Goal: Information Seeking & Learning: Learn about a topic

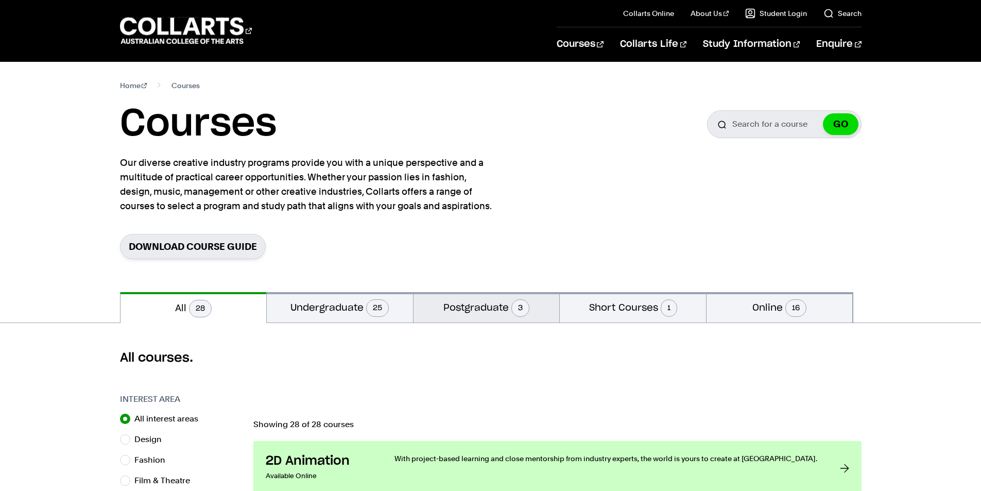
click at [461, 309] on button "Postgraduate 3" at bounding box center [486, 307] width 146 height 30
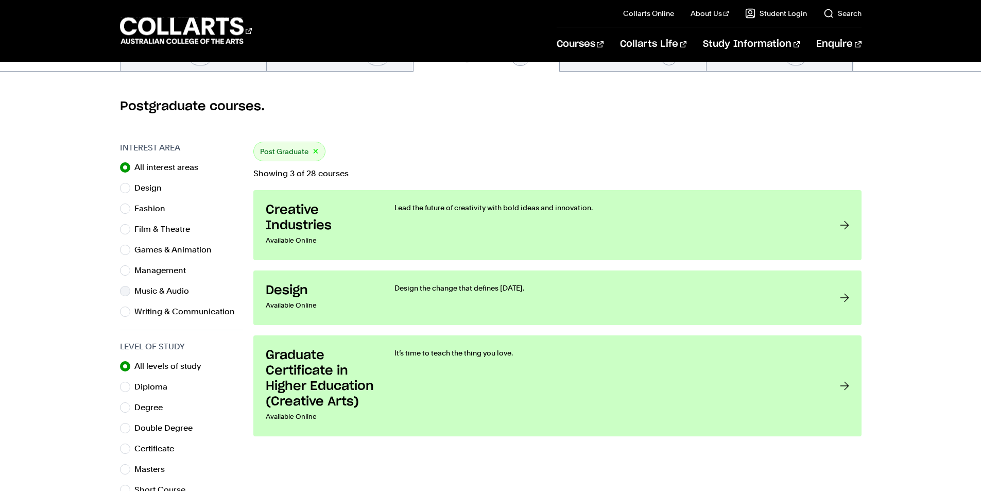
scroll to position [257, 0]
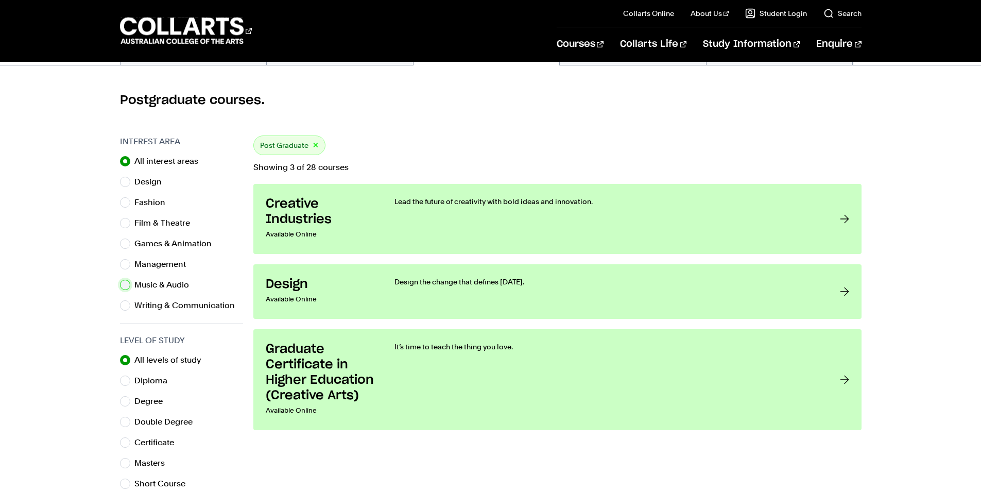
click at [126, 285] on input "Music & Audio" at bounding box center [125, 285] width 10 height 10
radio input "true"
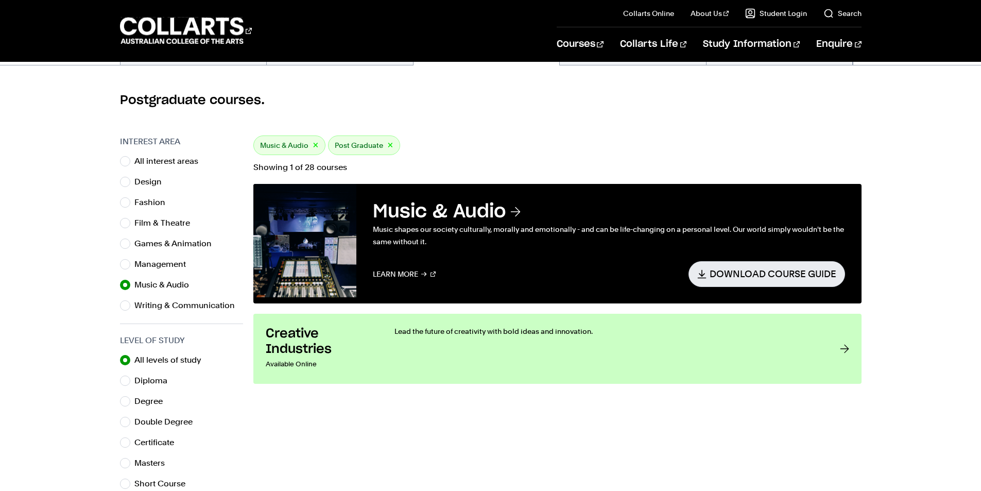
click at [387, 143] on button "×" at bounding box center [390, 146] width 6 height 12
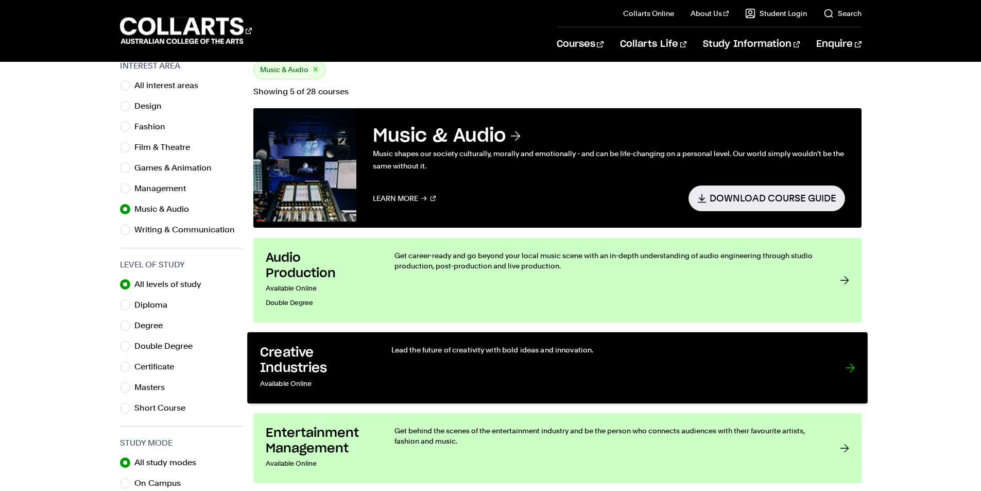
scroll to position [309, 0]
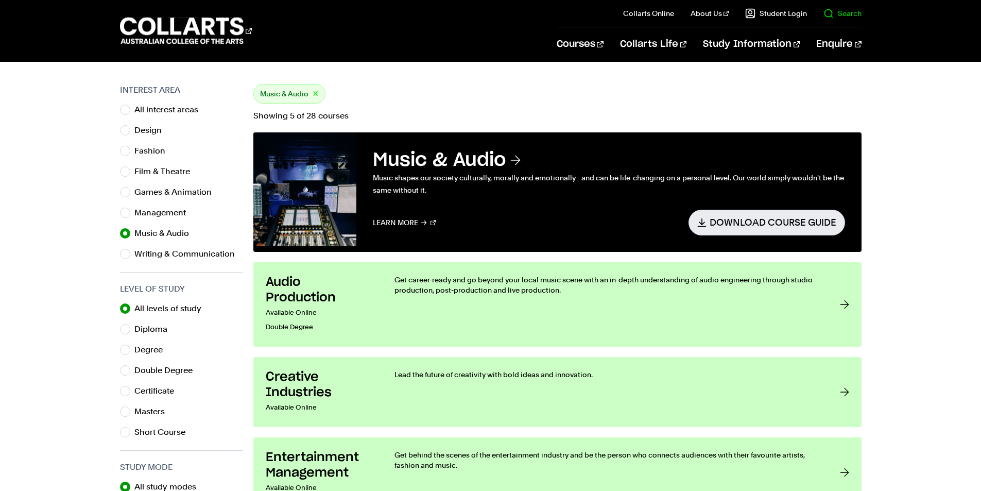
click at [845, 16] on link "Search" at bounding box center [842, 13] width 38 height 10
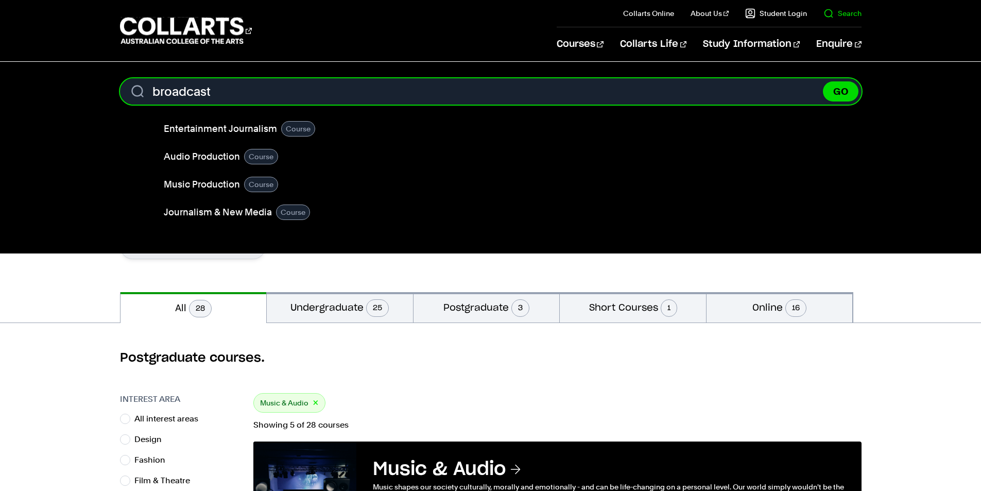
type input "broadcast"
click at [823, 81] on button "GO" at bounding box center [841, 91] width 36 height 20
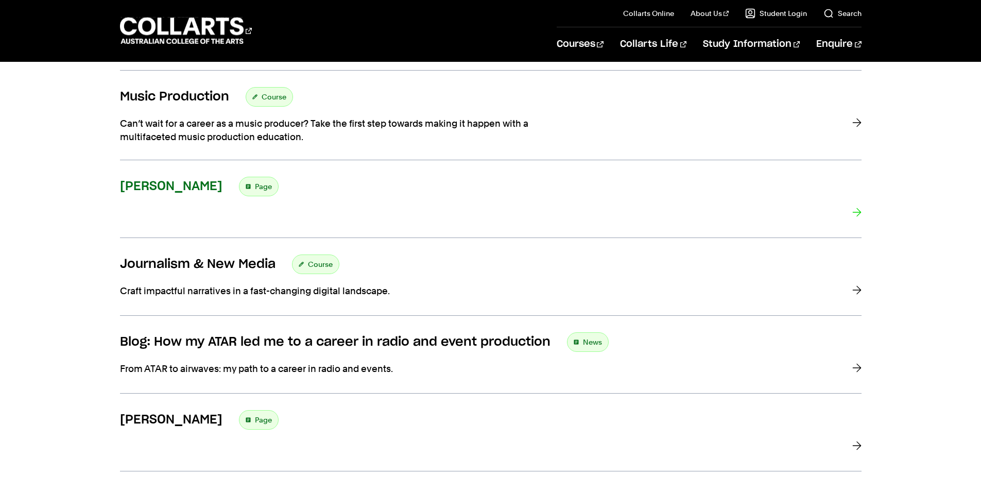
scroll to position [463, 0]
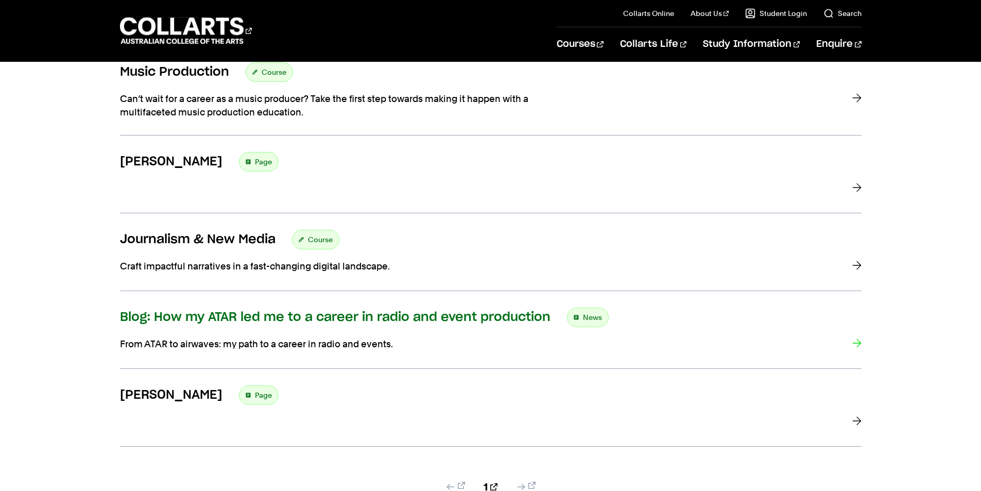
click at [278, 314] on h3 "Blog: How my ATAR led me to a career in radio and event production" at bounding box center [335, 316] width 430 height 15
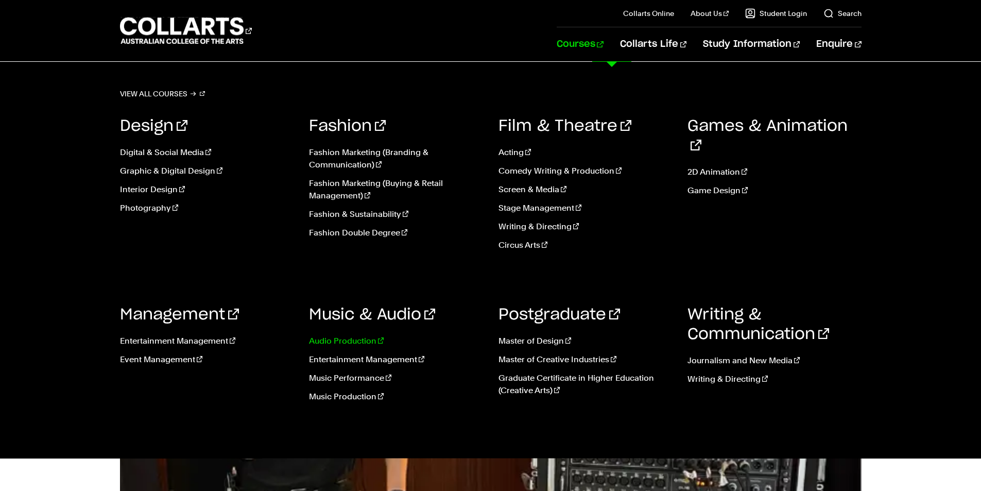
click at [344, 336] on link "Audio Production" at bounding box center [396, 341] width 174 height 12
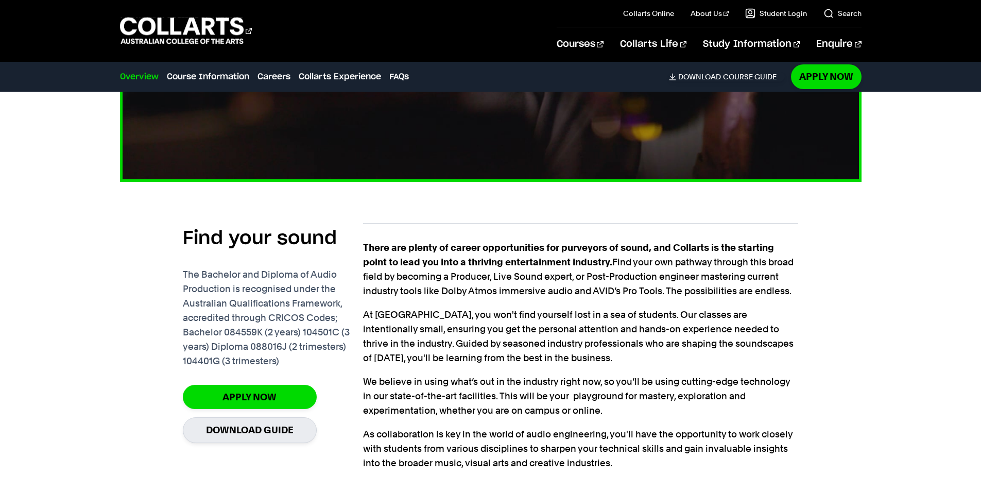
scroll to position [669, 0]
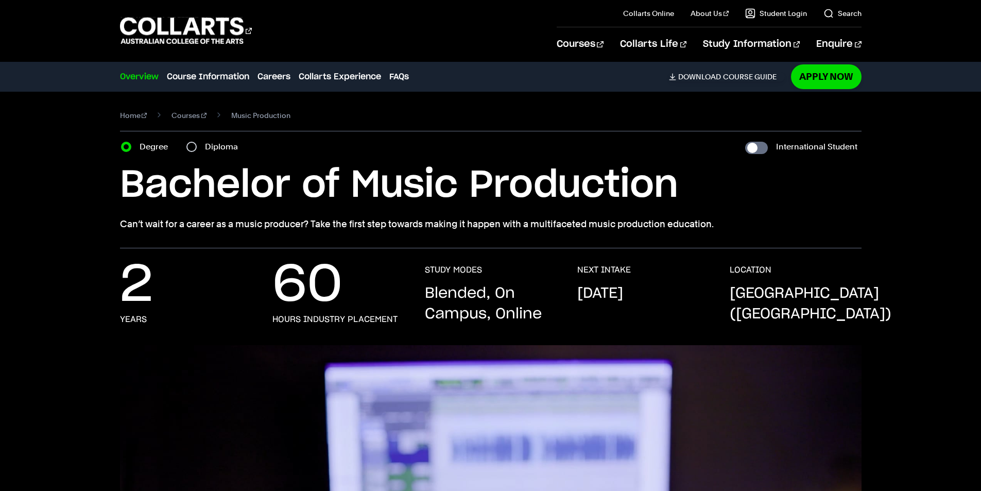
click at [47, 267] on div "2 Years 60 hours industry placement STUDY MODES Blended, On Campus, Online NEXT…" at bounding box center [491, 305] width 908 height 80
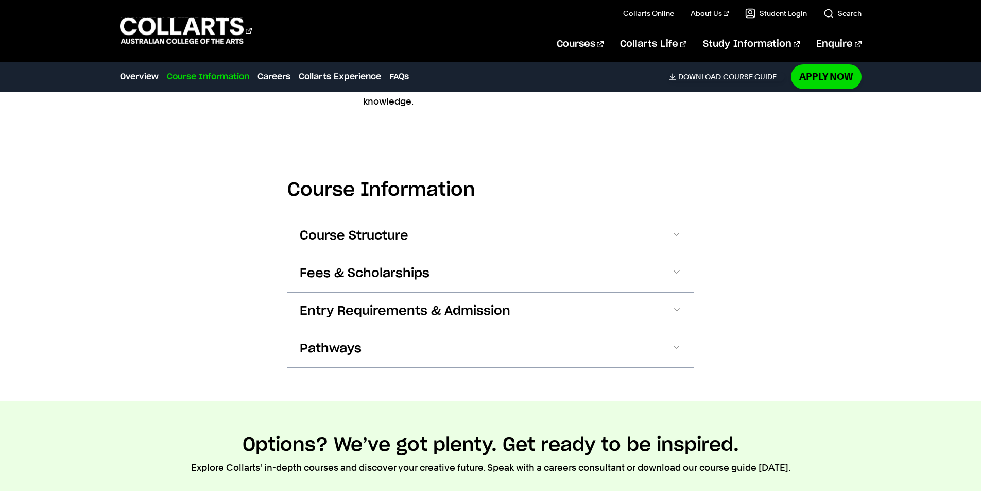
scroll to position [1287, 0]
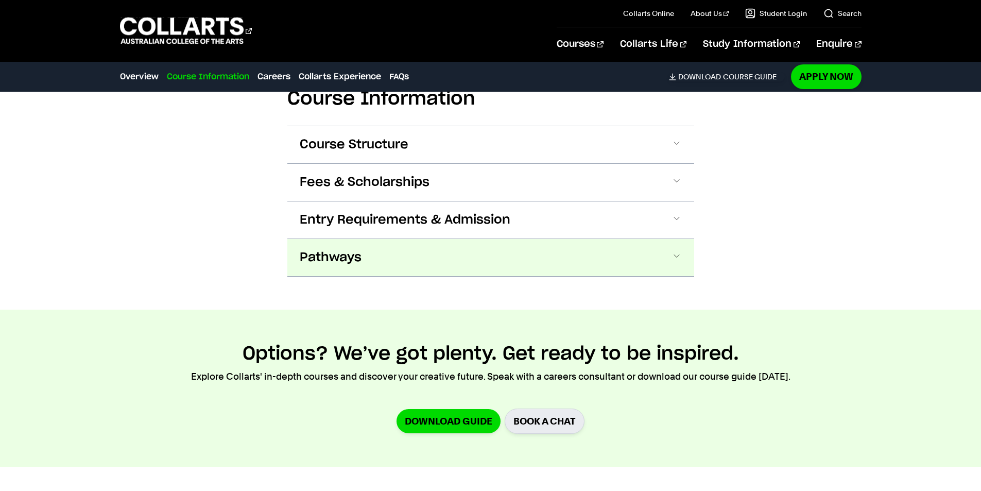
click at [395, 248] on button "Pathways" at bounding box center [490, 257] width 407 height 37
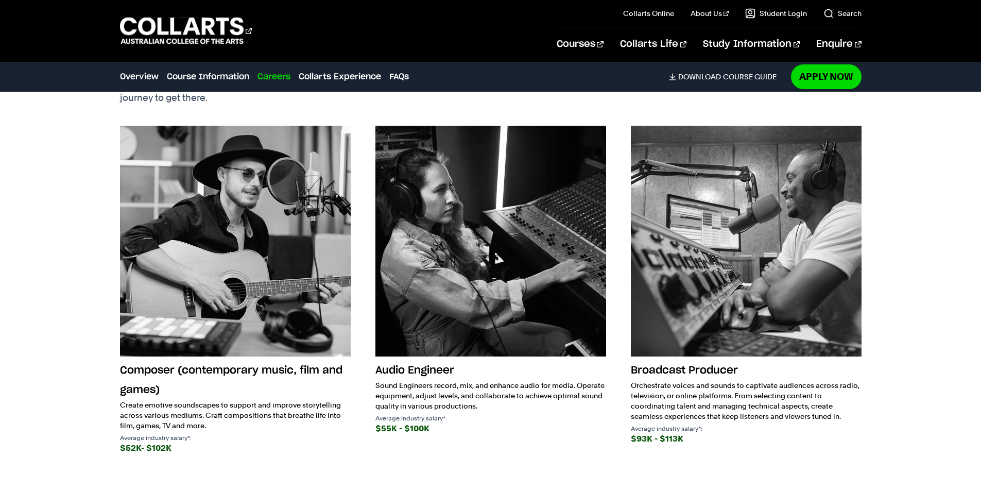
scroll to position [2140, 0]
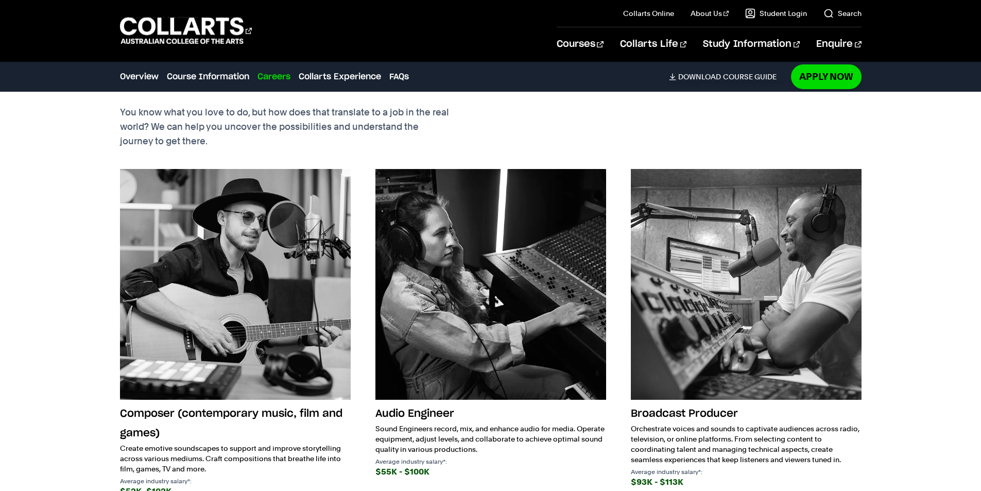
scroll to position [1750, 0]
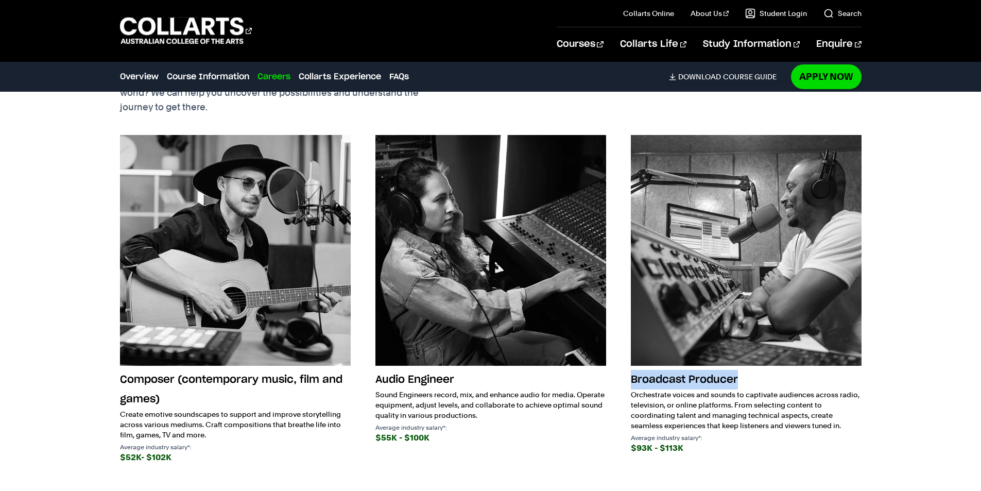
drag, startPoint x: 631, startPoint y: 364, endPoint x: 698, endPoint y: 367, distance: 66.5
click at [765, 372] on h3 "Broadcast Producer" at bounding box center [746, 380] width 231 height 20
click at [866, 412] on div "Future Careers You know what you love to do, but how does that translate to a j…" at bounding box center [491, 264] width 908 height 523
drag, startPoint x: 634, startPoint y: 365, endPoint x: 849, endPoint y: 407, distance: 219.8
click at [849, 407] on div "Broadcast Producer Orchestrate voices and sounds to captivate audiences across …" at bounding box center [746, 412] width 231 height 85
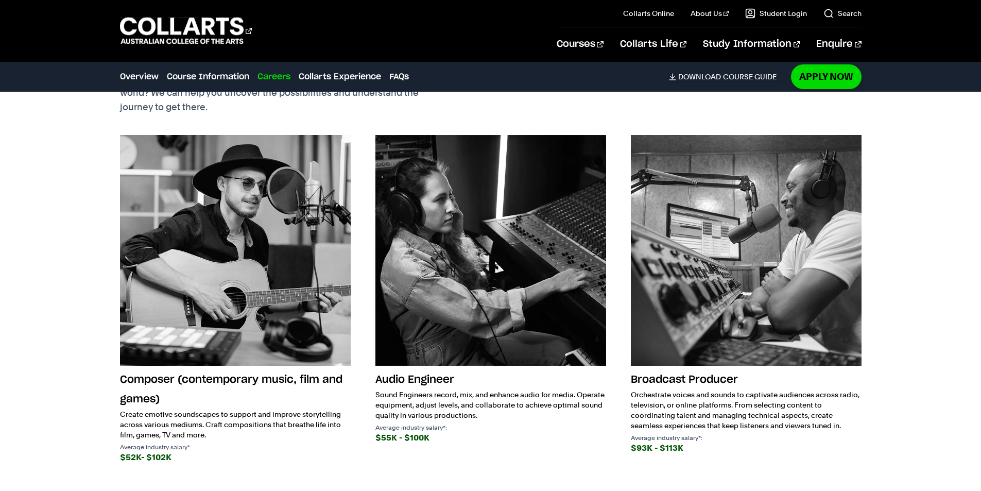
copy div "Broadcast Producer Orchestrate voices and sounds to captivate audiences across …"
click at [199, 28] on 1 "Go to homepage" at bounding box center [182, 31] width 124 height 27
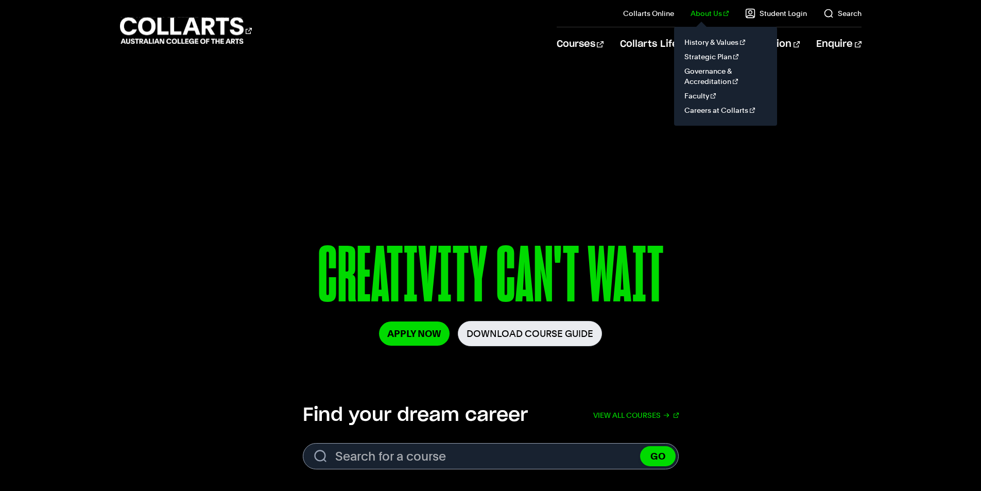
click at [706, 11] on link "About Us" at bounding box center [709, 13] width 38 height 10
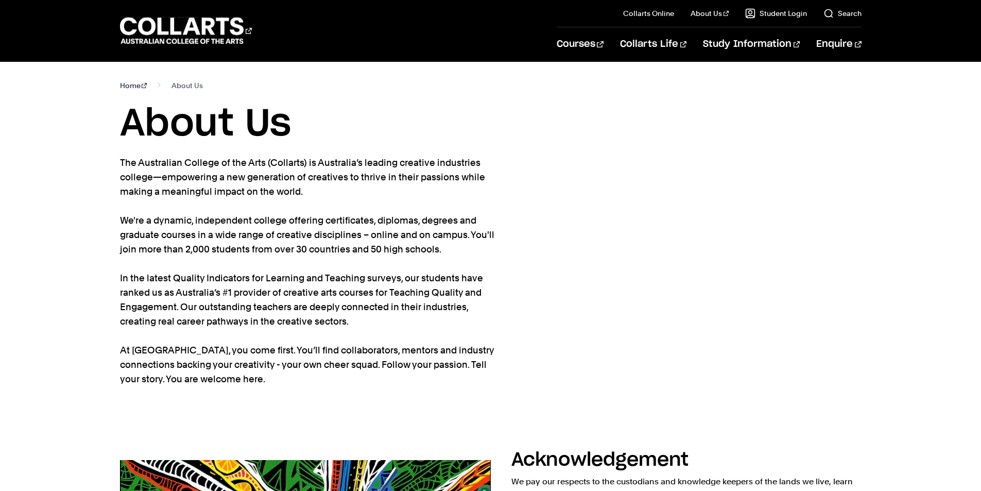
click at [130, 85] on link "Home" at bounding box center [133, 85] width 27 height 14
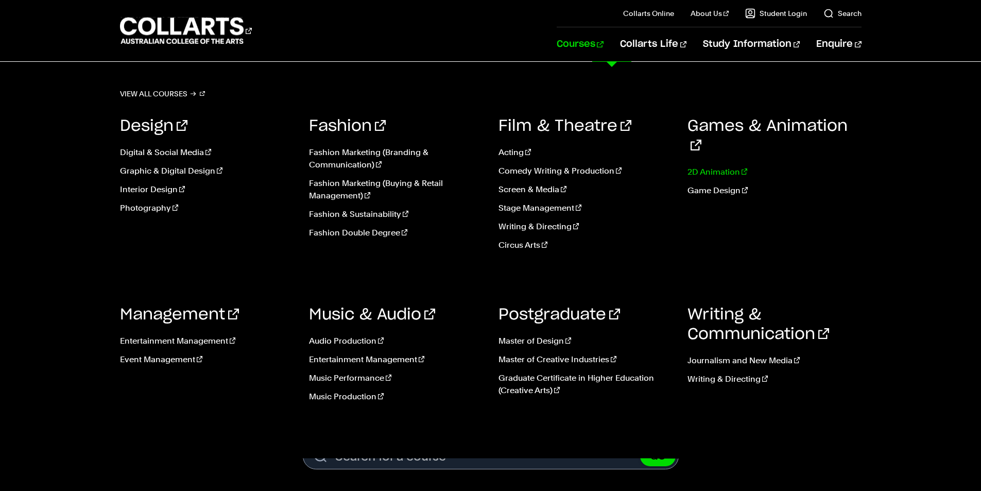
click at [723, 166] on link "2D Animation" at bounding box center [774, 172] width 174 height 12
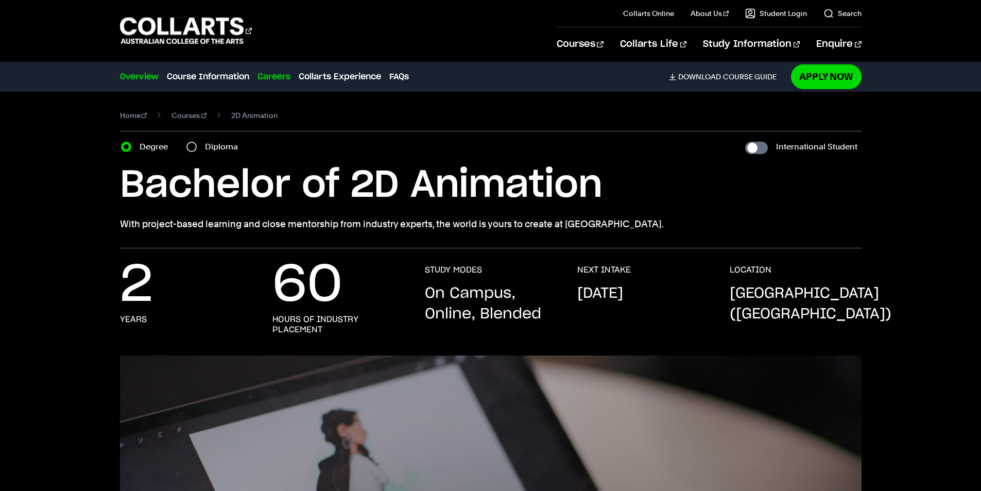
click at [267, 78] on link "Careers" at bounding box center [273, 77] width 33 height 12
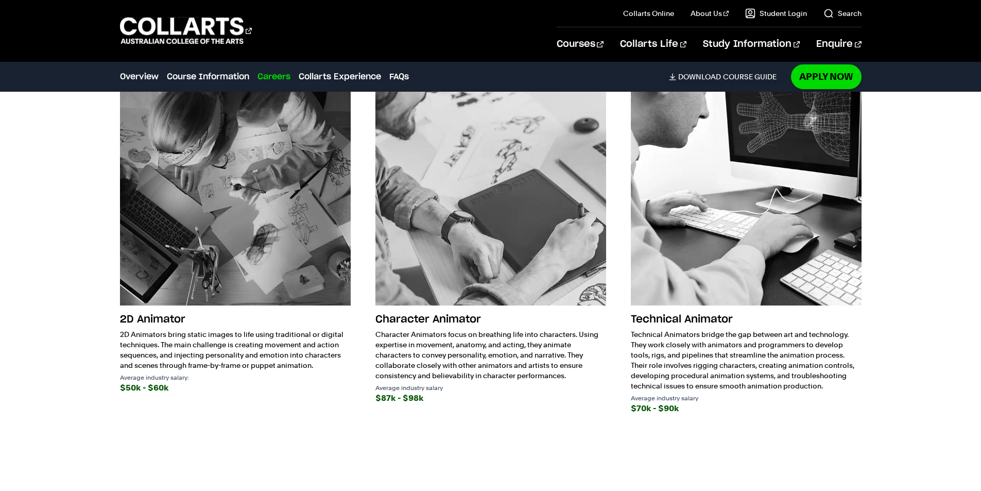
scroll to position [1558, 0]
